Goal: Obtain resource: Download file/media

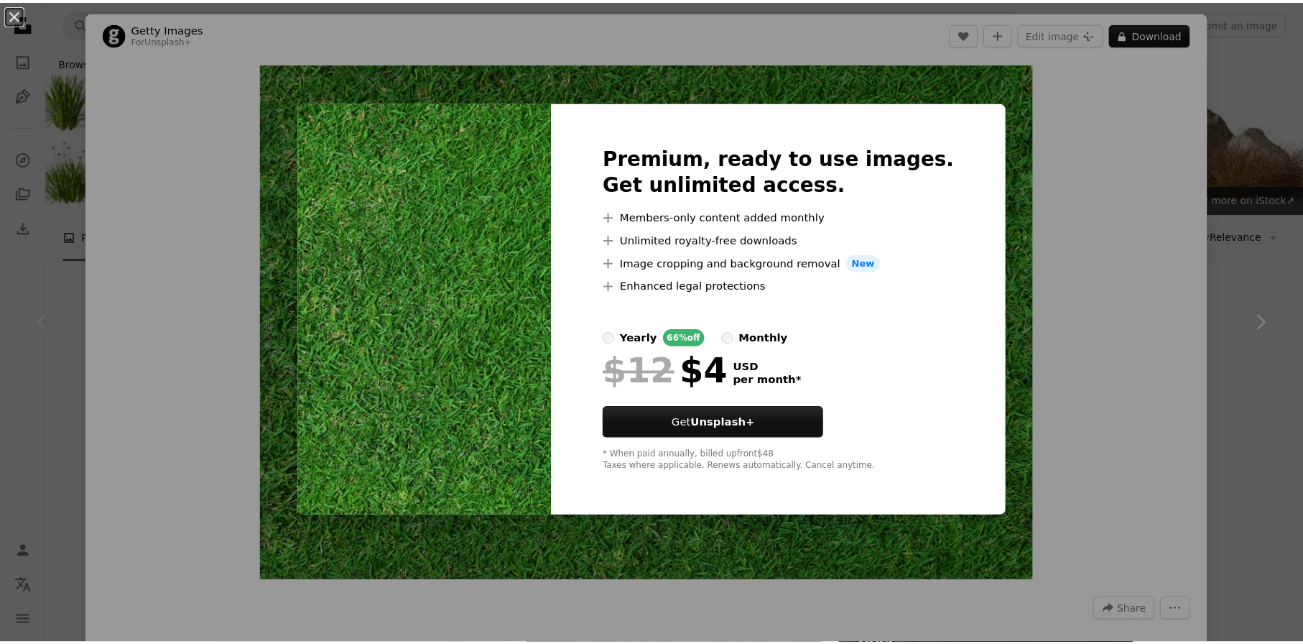
scroll to position [287, 0]
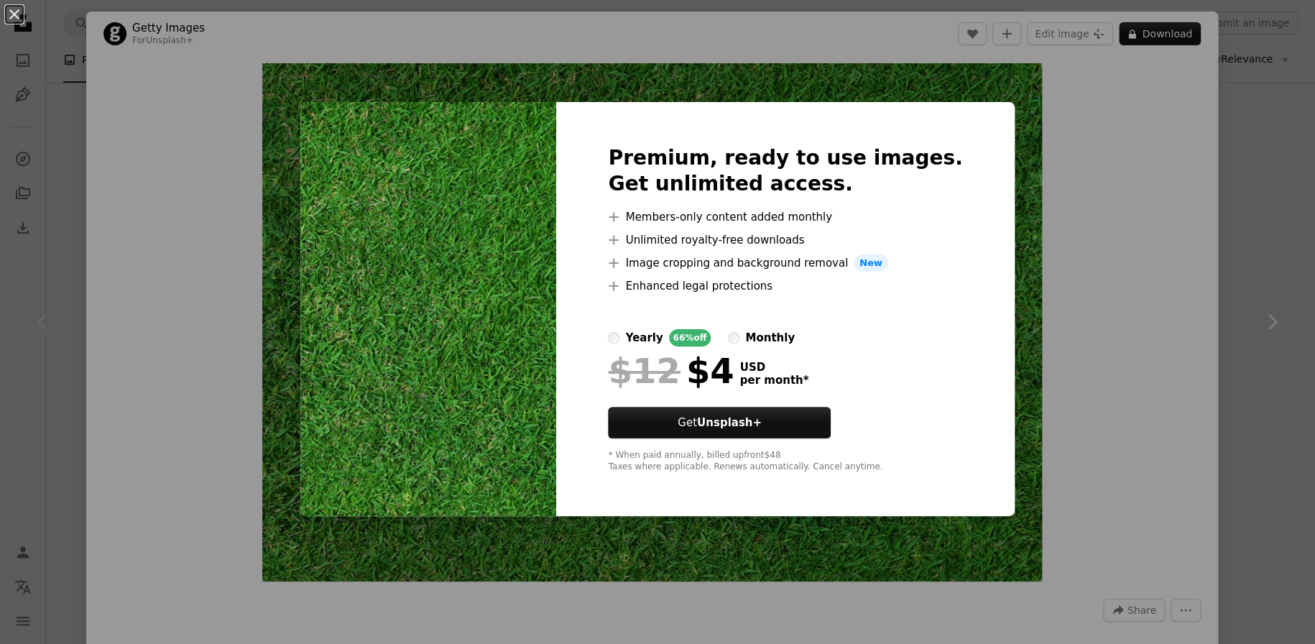
click at [1138, 100] on div "An X shape Premium, ready to use images. Get unlimited access. A plus sign Memb…" at bounding box center [657, 322] width 1315 height 644
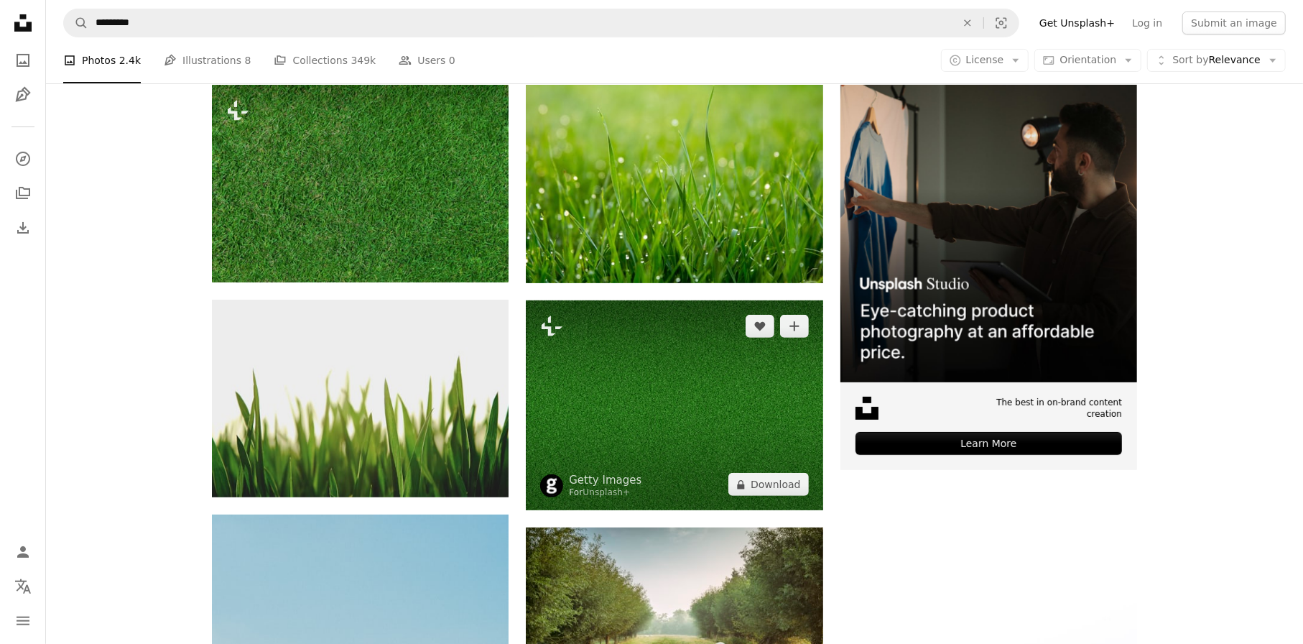
click at [638, 369] on img at bounding box center [674, 405] width 297 height 211
